Goal: Transaction & Acquisition: Register for event/course

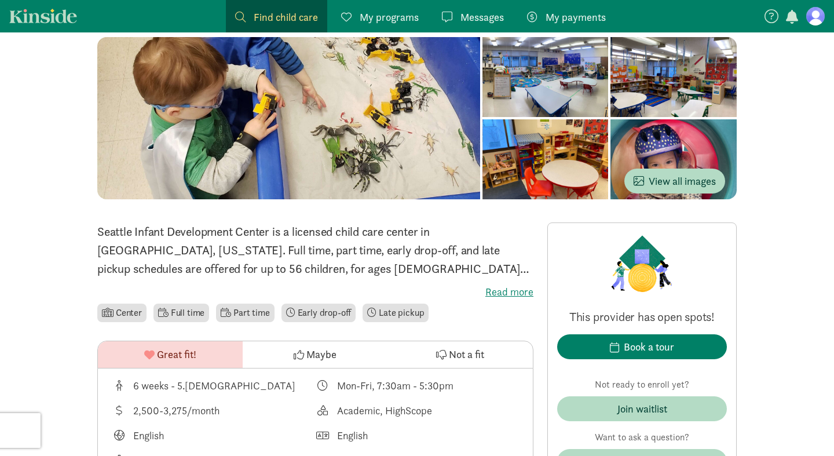
scroll to position [111, 0]
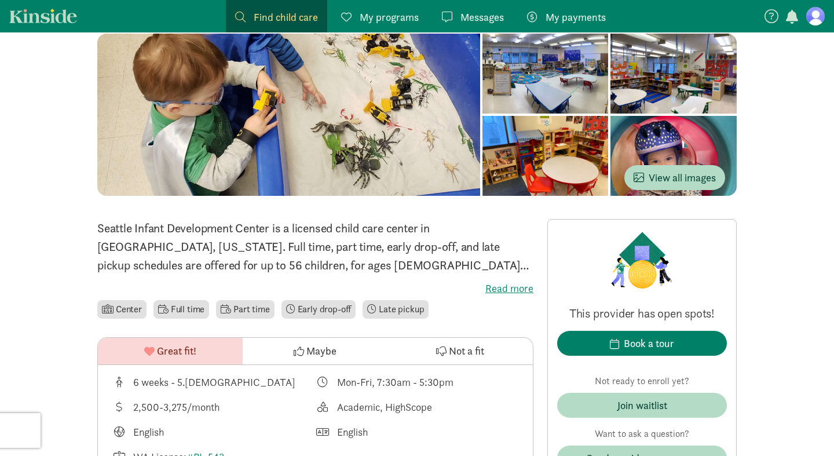
click at [503, 286] on label "Read more" at bounding box center [315, 289] width 436 height 14
click at [0, 0] on input "Read more" at bounding box center [0, 0] width 0 height 0
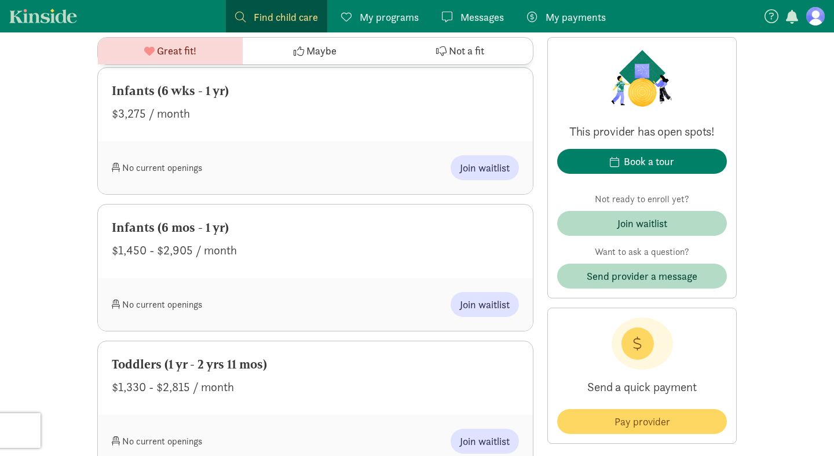
scroll to position [1982, 0]
click at [170, 217] on div "Infants (6 mos - 1 yr)" at bounding box center [315, 226] width 407 height 19
click at [626, 228] on div "Join waitlist" at bounding box center [643, 224] width 50 height 16
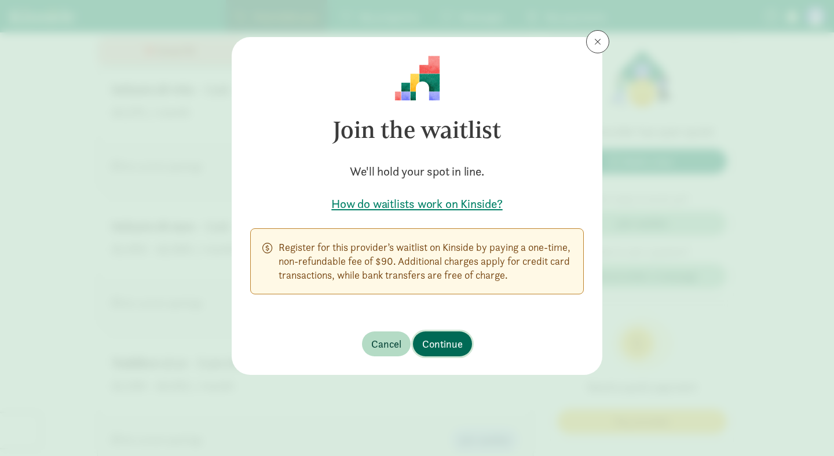
click at [444, 346] on span "Continue" at bounding box center [442, 344] width 41 height 16
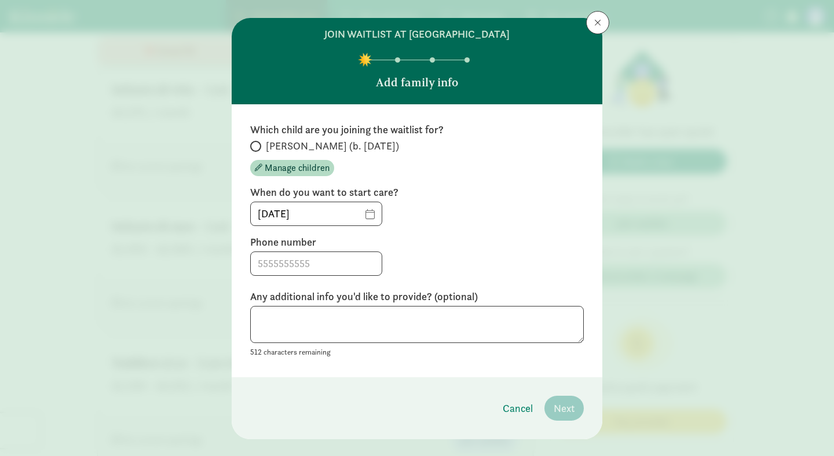
scroll to position [21, 0]
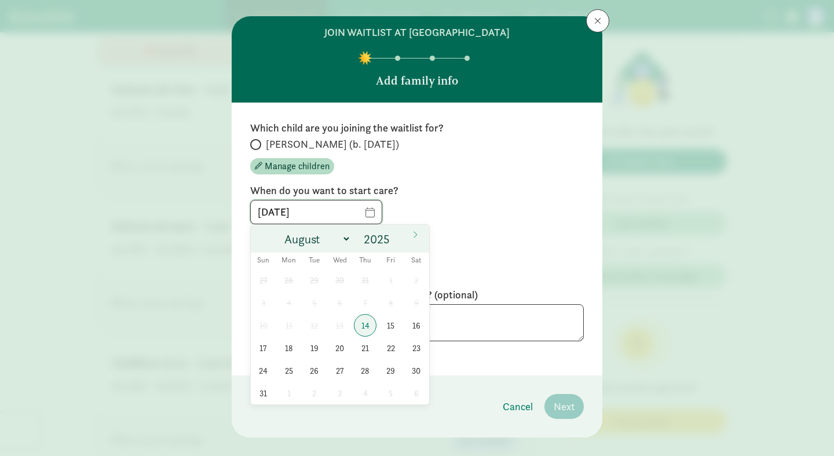
click at [380, 212] on input "[DATE]" at bounding box center [316, 211] width 131 height 23
click at [416, 237] on icon at bounding box center [415, 235] width 7 height 8
select select "8"
click at [389, 240] on input "2025" at bounding box center [378, 239] width 37 height 16
click at [398, 235] on span at bounding box center [396, 235] width 8 height 9
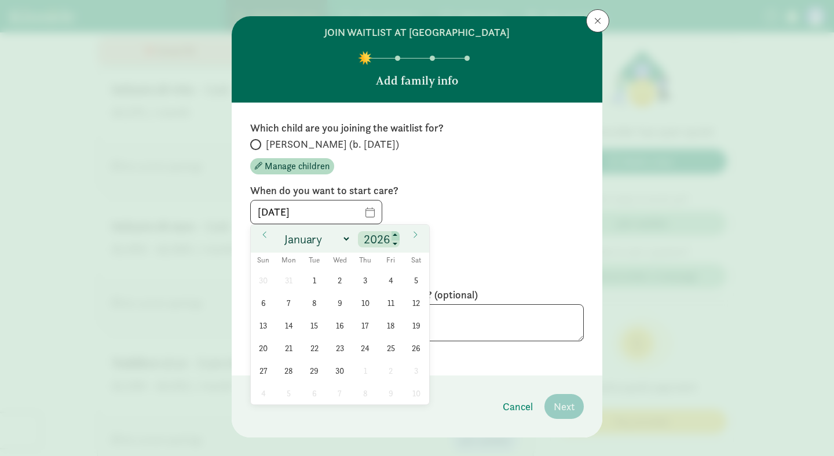
click at [398, 235] on span at bounding box center [396, 235] width 8 height 9
click at [398, 246] on span at bounding box center [396, 243] width 8 height 9
type input "2026"
select select "5"
click option "June" at bounding box center [0, 0] width 0 height 0
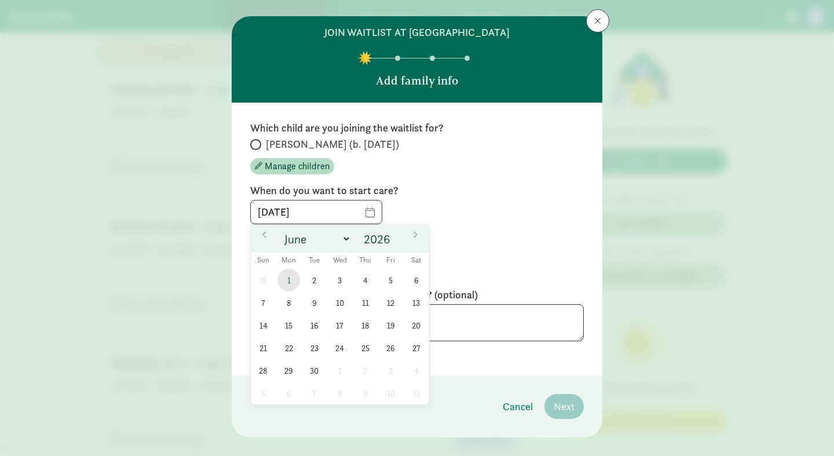
click at [285, 279] on span "1" at bounding box center [289, 280] width 23 height 23
type input "[DATE]"
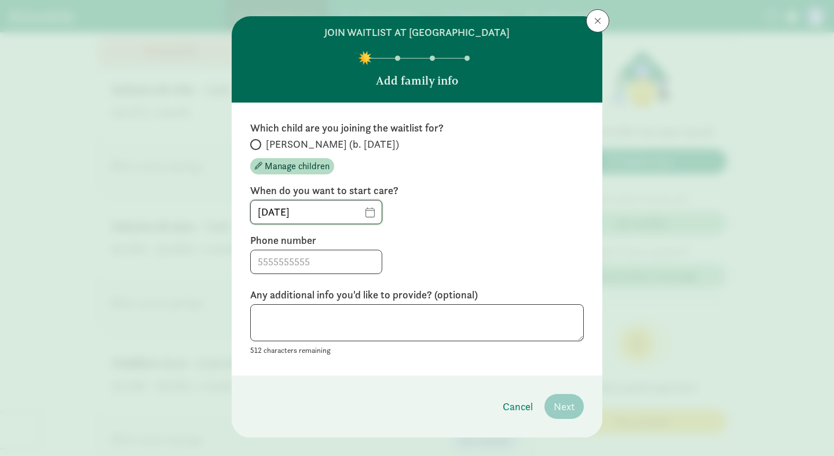
click at [380, 213] on input "[DATE]" at bounding box center [316, 211] width 131 height 23
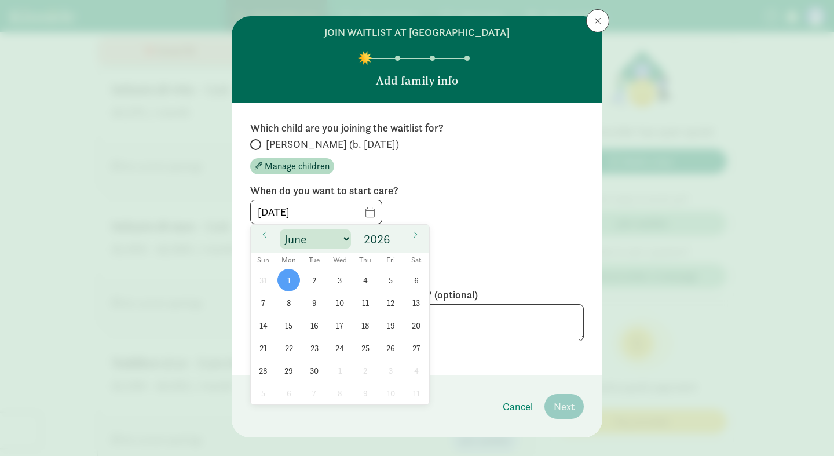
select select "6"
click option "July" at bounding box center [0, 0] width 0 height 0
click at [338, 281] on span "1" at bounding box center [340, 280] width 23 height 23
type input "[DATE]"
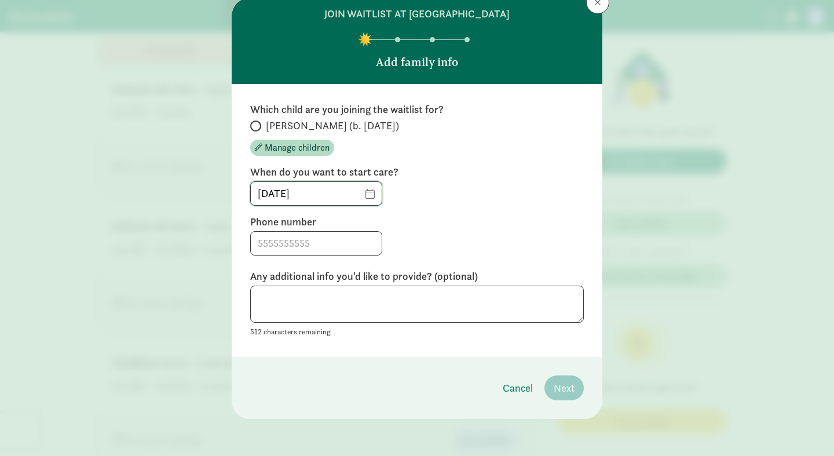
scroll to position [31, 0]
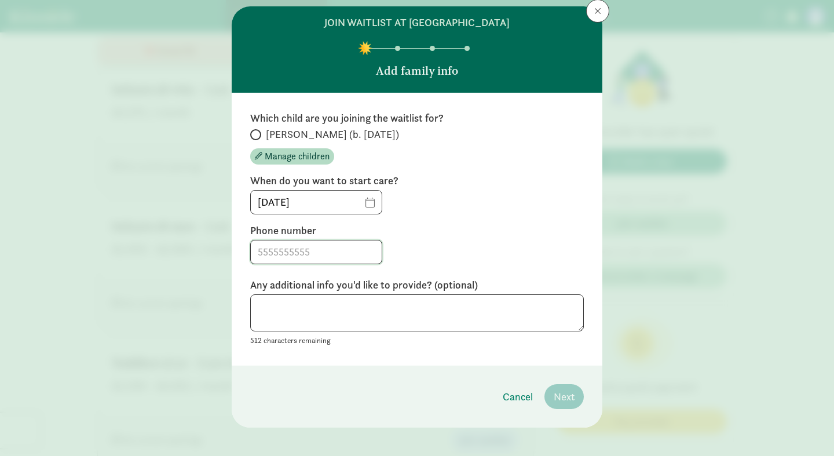
click at [319, 251] on input at bounding box center [316, 251] width 131 height 23
type input "8134460947"
click at [448, 355] on div "Which child are you joining the waitlist for? [PERSON_NAME] (b. [DATE]) Manage …" at bounding box center [417, 229] width 371 height 273
